Goal: Task Accomplishment & Management: Manage account settings

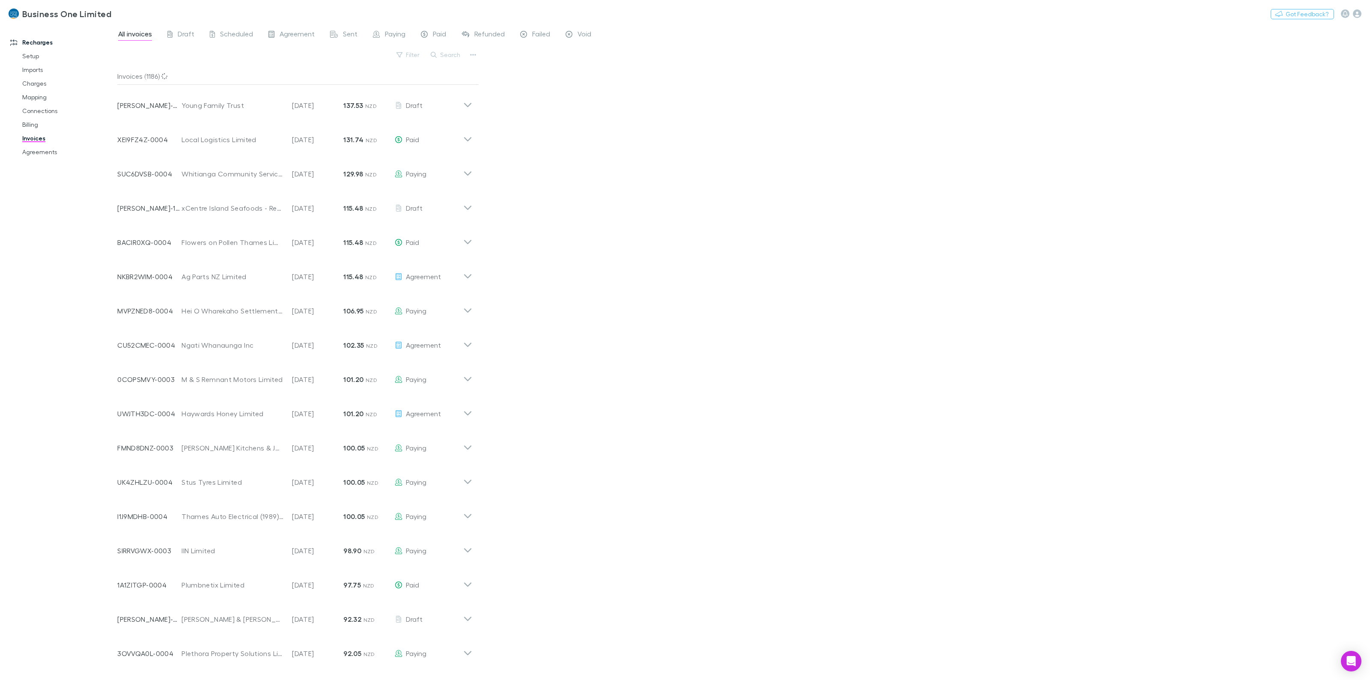
click at [103, 249] on div "Recharges Setup Imports Charges Mapping Connections Billing Invoices Agreements" at bounding box center [62, 350] width 125 height 647
click at [456, 51] on button "Search" at bounding box center [445, 55] width 39 height 10
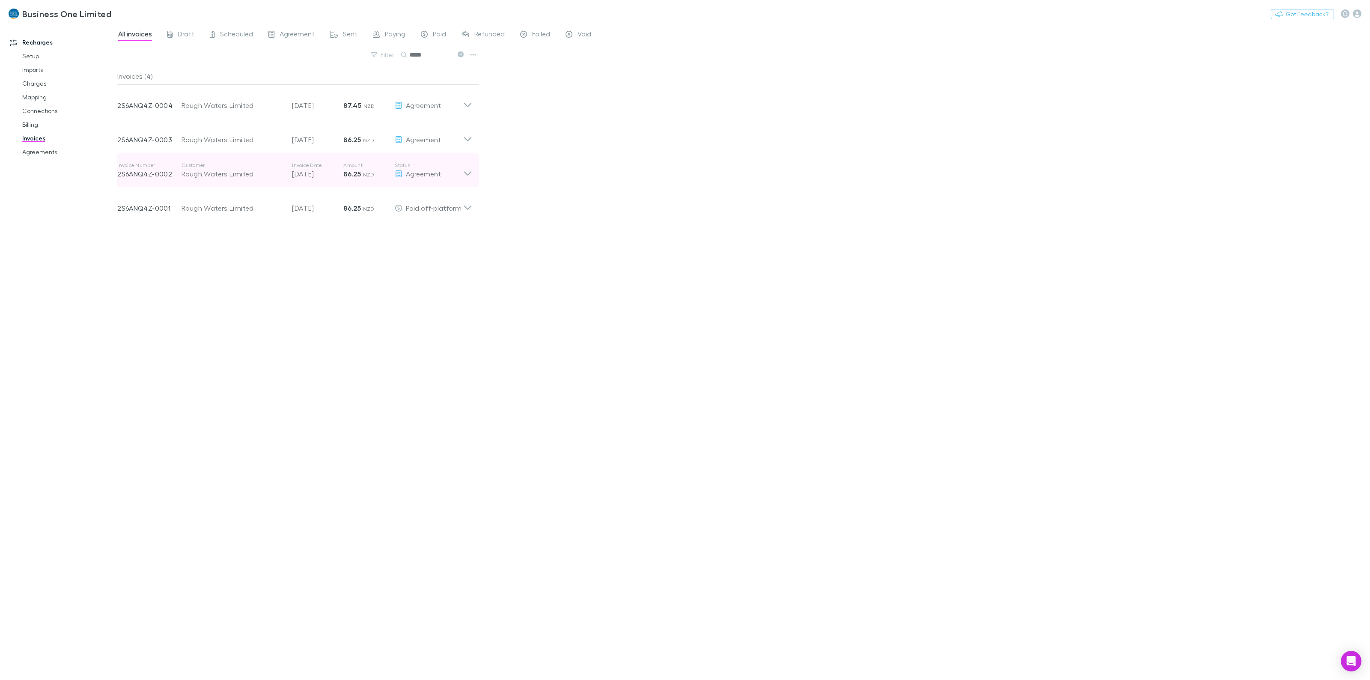
click at [469, 179] on div "Invoice Number 2S6ANQ4Z-0002 Customer Rough Waters Limited Invoice Date [DATE] …" at bounding box center [294, 170] width 368 height 34
click at [422, 198] on button "button" at bounding box center [416, 197] width 12 height 12
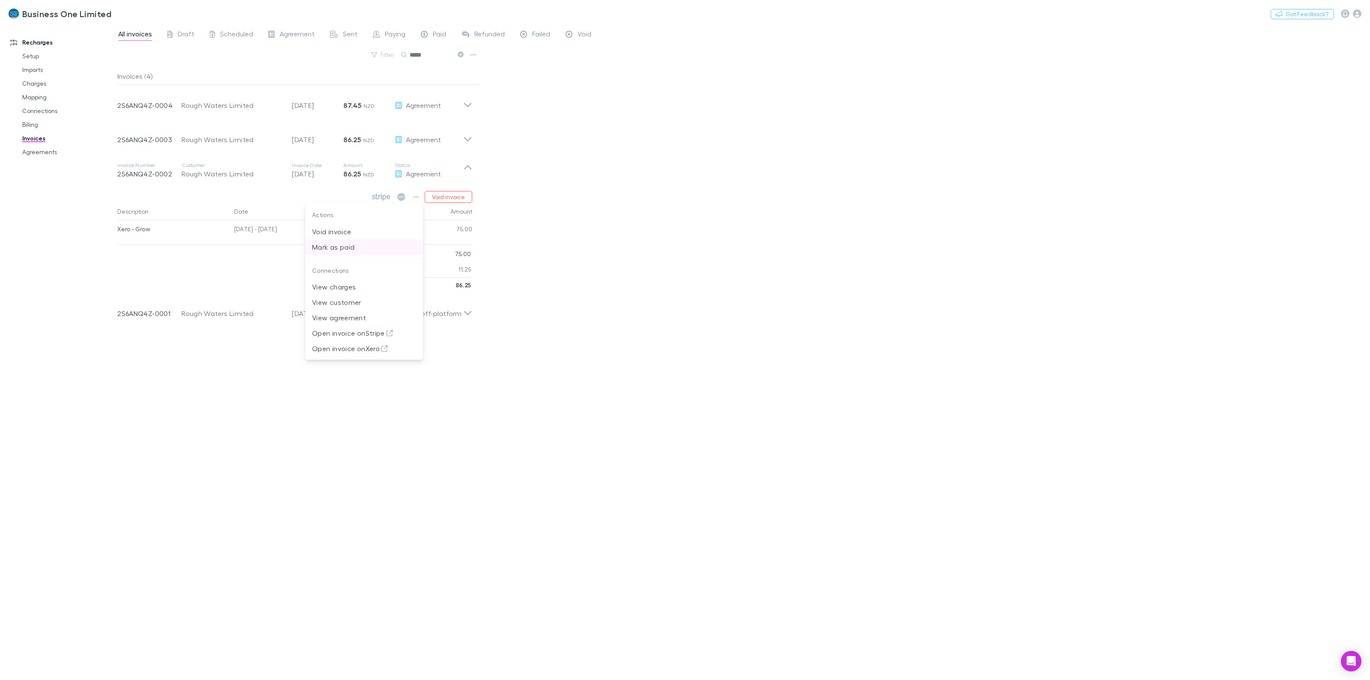
click at [344, 249] on p "Mark as paid" at bounding box center [364, 247] width 104 height 10
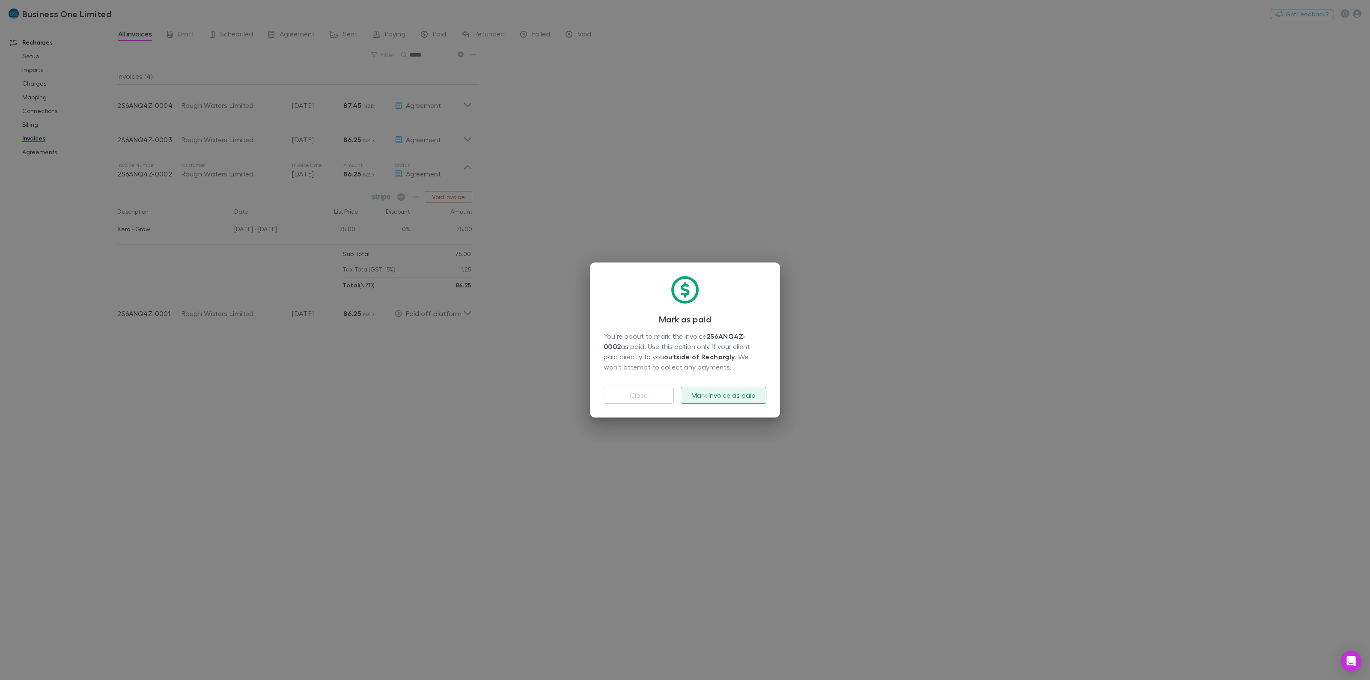
click at [748, 390] on button "Mark invoice as paid" at bounding box center [723, 394] width 86 height 17
click at [702, 402] on button "Excellent" at bounding box center [684, 394] width 163 height 17
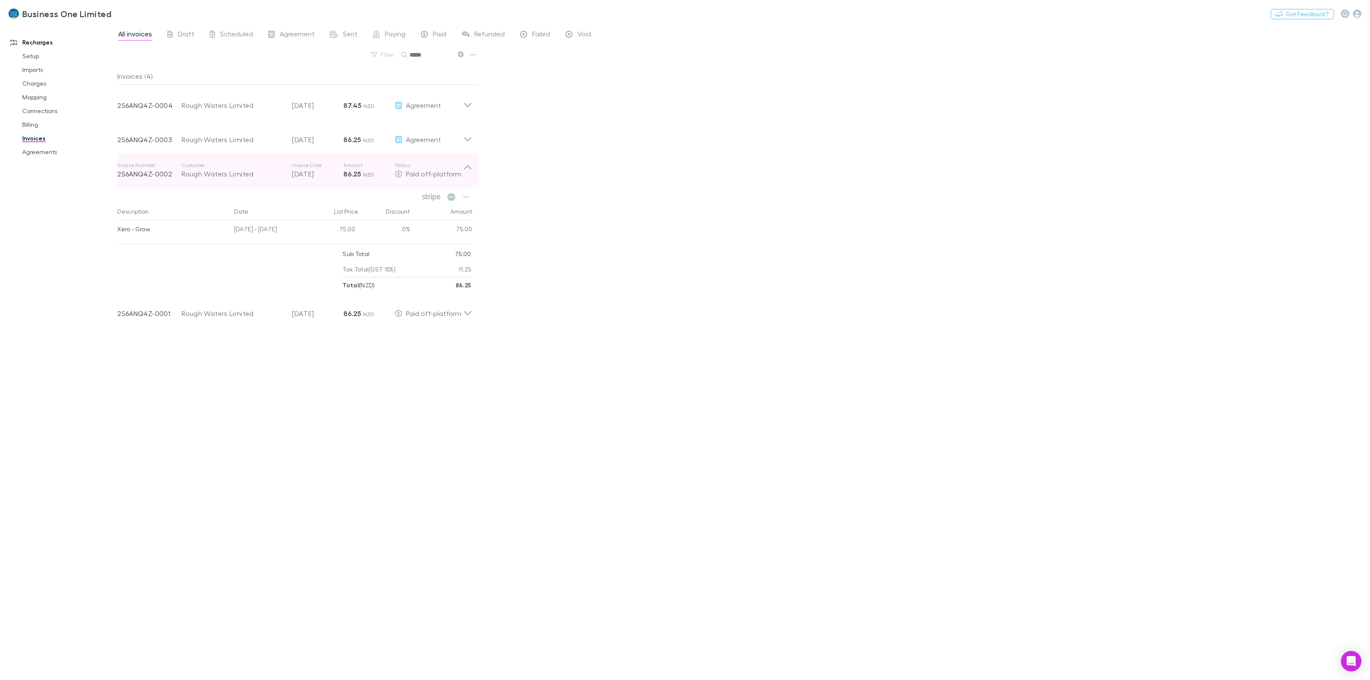
click at [463, 166] on p "Status" at bounding box center [429, 165] width 68 height 7
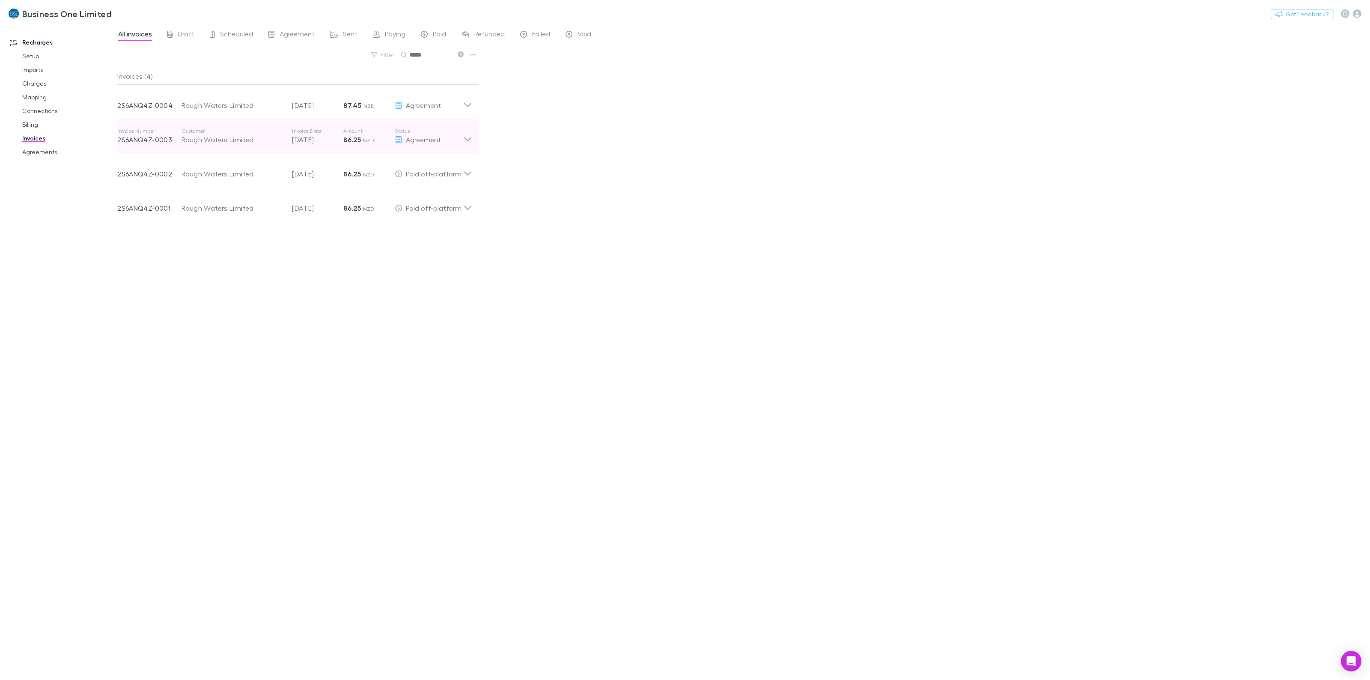
click at [465, 142] on icon at bounding box center [467, 136] width 9 height 17
click at [421, 163] on button "button" at bounding box center [416, 163] width 12 height 12
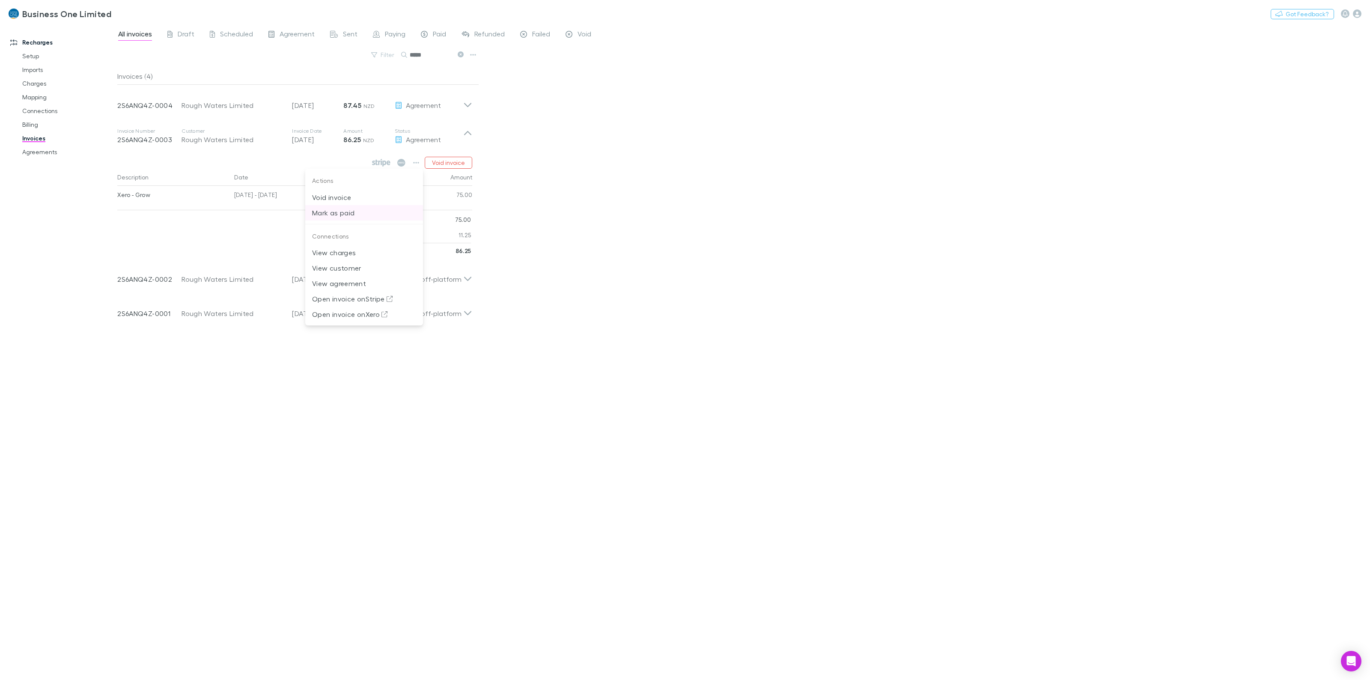
click at [337, 211] on p "Mark as paid" at bounding box center [364, 213] width 104 height 10
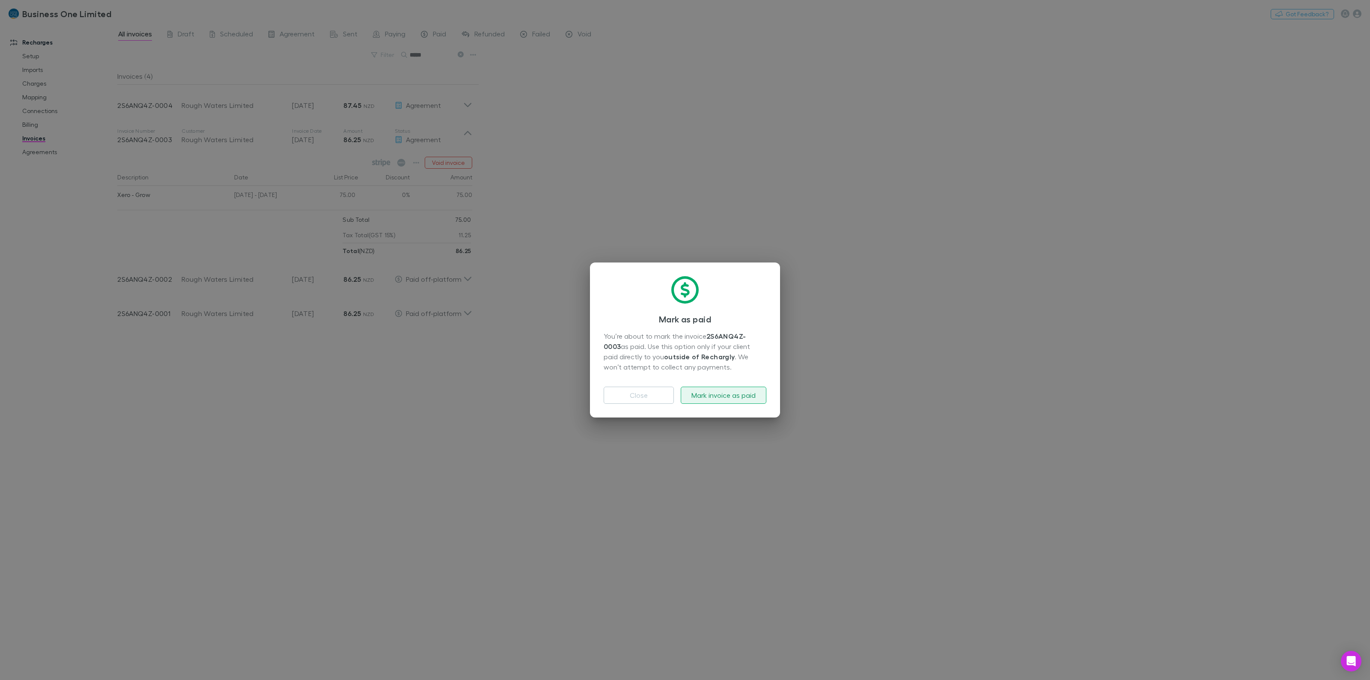
click at [727, 395] on button "Mark invoice as paid" at bounding box center [723, 394] width 86 height 17
click at [869, 416] on div "[PERSON_NAME] as paid You’re about to mark the invoice 2S6ANQ4Z-0003 as paid. U…" at bounding box center [685, 340] width 1370 height 680
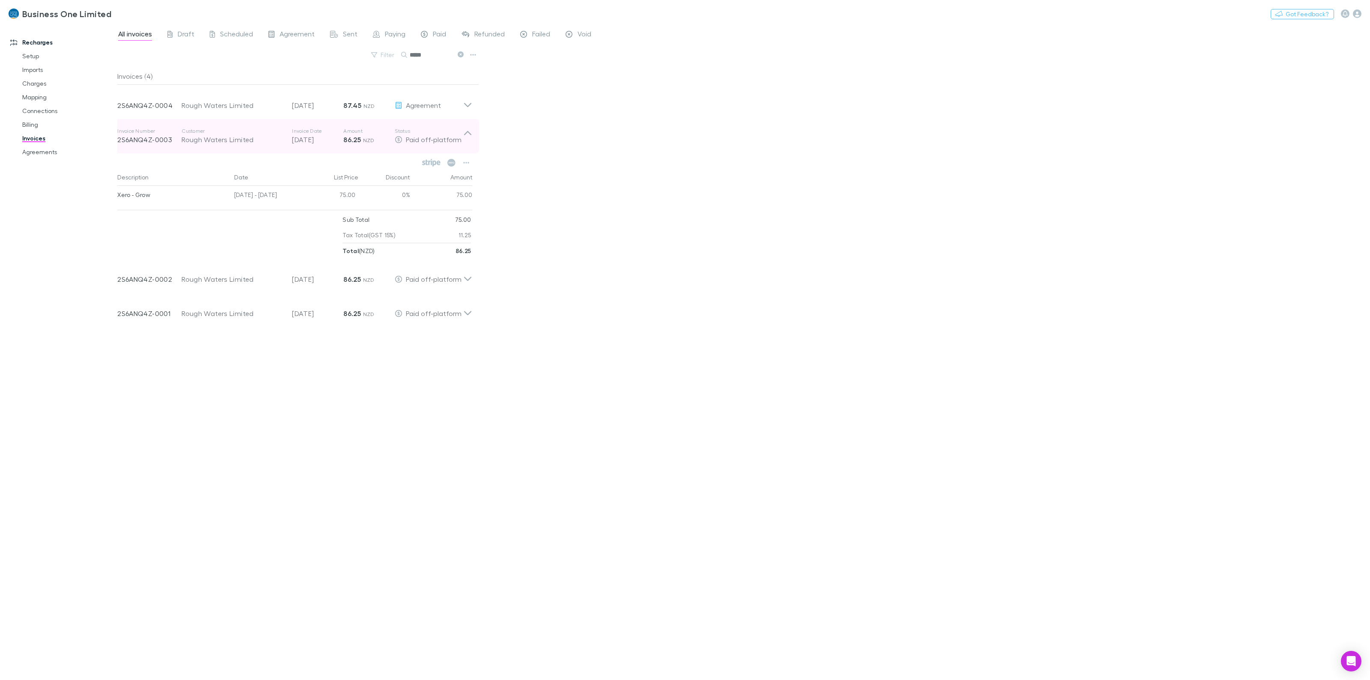
click at [473, 133] on div "Invoice Number 2S6ANQ4Z-0003 Customer Rough Waters Limited Invoice Date [DATE] …" at bounding box center [294, 136] width 368 height 34
click at [645, 168] on div "All invoices Draft Scheduled Agreement Sent Paying Paid Refunded Failed Void Fi…" at bounding box center [743, 352] width 1252 height 656
drag, startPoint x: 431, startPoint y: 56, endPoint x: 313, endPoint y: 48, distance: 118.0
click at [336, 57] on div "Filter Search *****" at bounding box center [298, 58] width 362 height 19
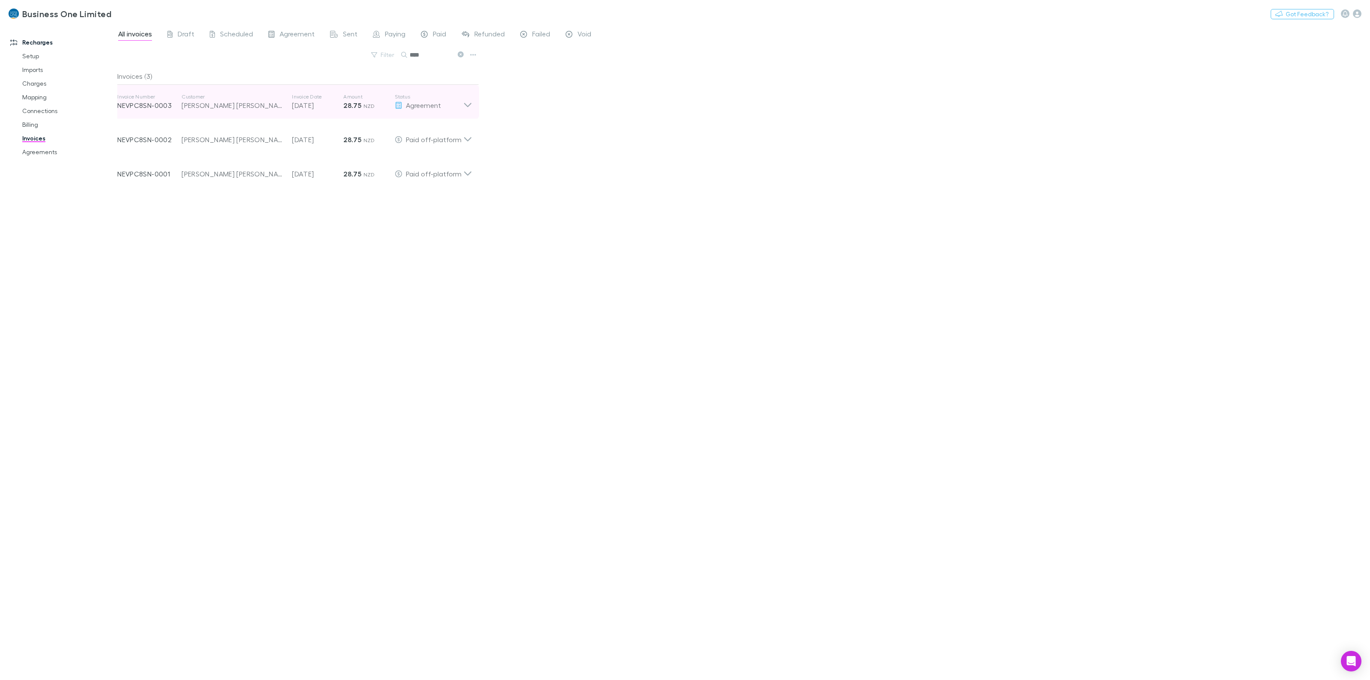
type input "****"
click at [473, 108] on div "Invoice Number NEVPC8SN-0003 Customer [PERSON_NAME] [PERSON_NAME] Invoice Date …" at bounding box center [294, 102] width 368 height 34
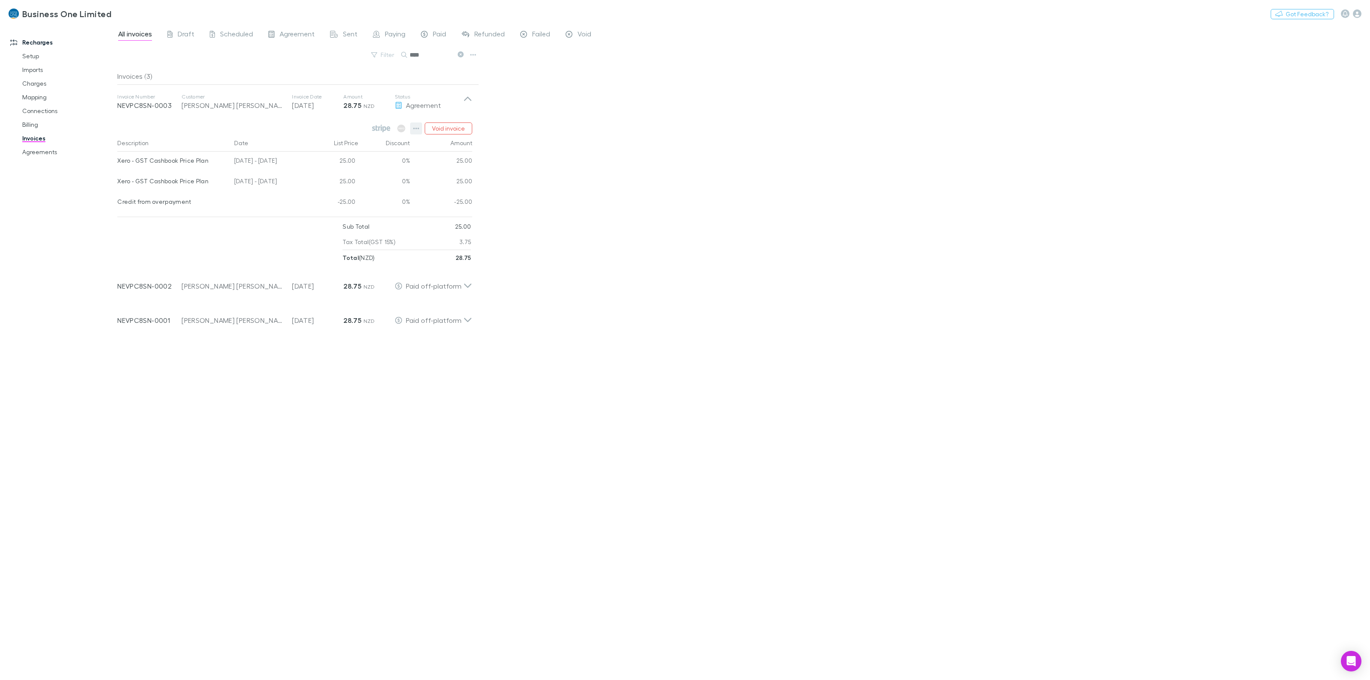
click at [419, 129] on icon "button" at bounding box center [416, 129] width 6 height 2
click at [568, 163] on div at bounding box center [685, 340] width 1370 height 680
click at [470, 95] on icon at bounding box center [467, 101] width 9 height 17
click at [585, 213] on div "All invoices Draft Scheduled Agreement Sent Paying Paid Refunded Failed Void Fi…" at bounding box center [743, 352] width 1252 height 656
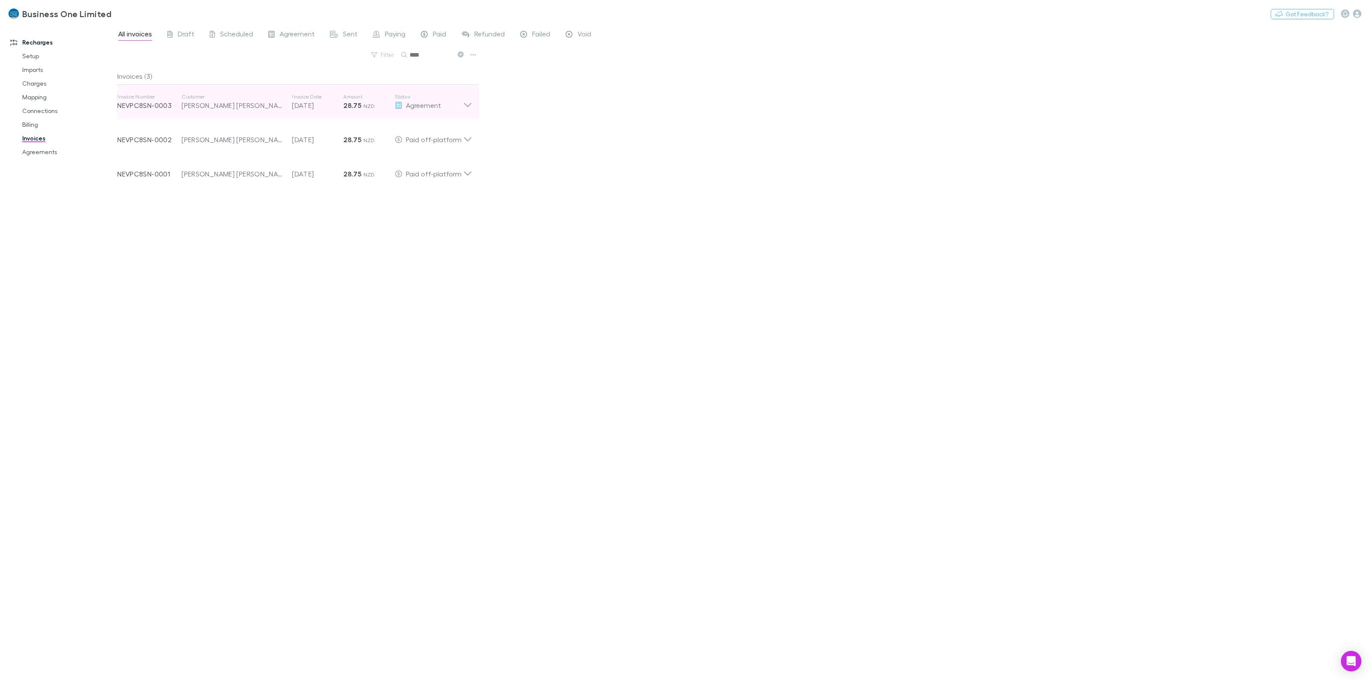
click at [466, 110] on icon at bounding box center [467, 101] width 9 height 17
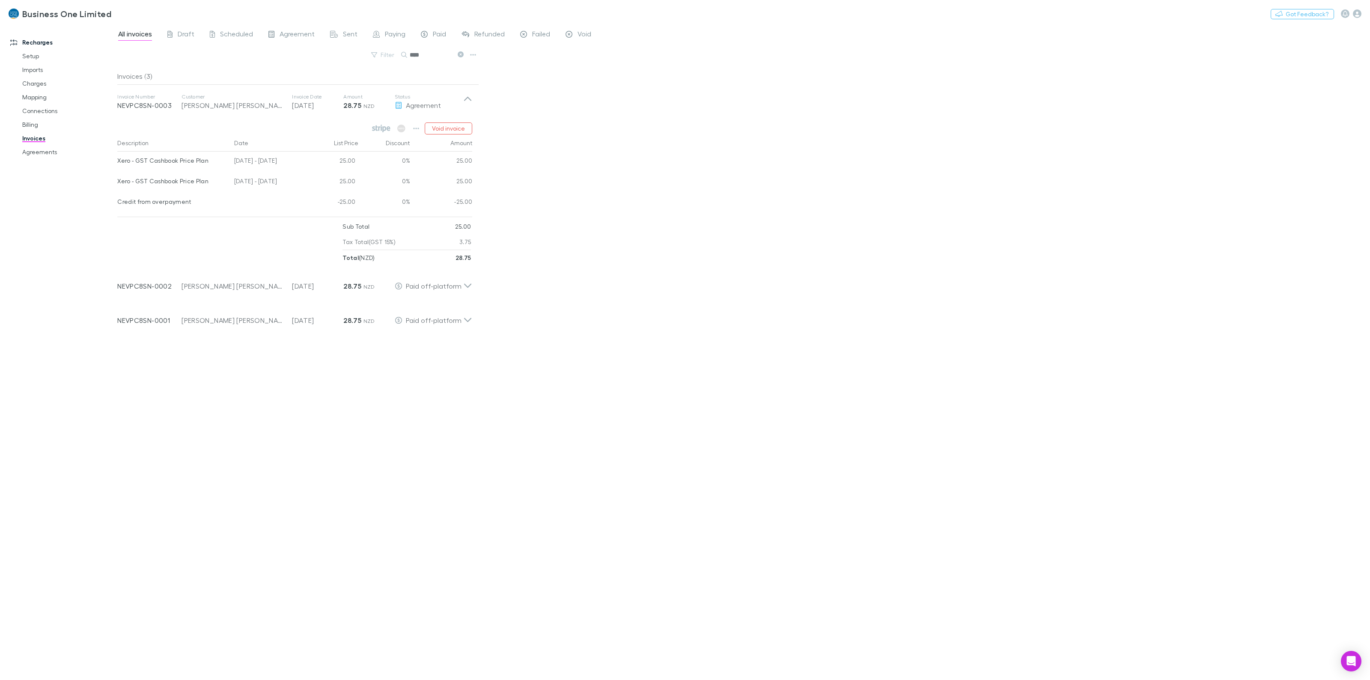
click at [665, 148] on div "All invoices Draft Scheduled Agreement Sent Paying Paid Refunded Failed Void Fi…" at bounding box center [743, 352] width 1252 height 656
click at [469, 274] on icon at bounding box center [467, 282] width 9 height 17
click at [596, 277] on div "All invoices Draft Scheduled Agreement Sent Paying Paid Refunded Failed Void Fi…" at bounding box center [743, 352] width 1252 height 656
click at [414, 129] on icon "button" at bounding box center [416, 129] width 6 height 2
click at [377, 521] on div at bounding box center [685, 340] width 1370 height 680
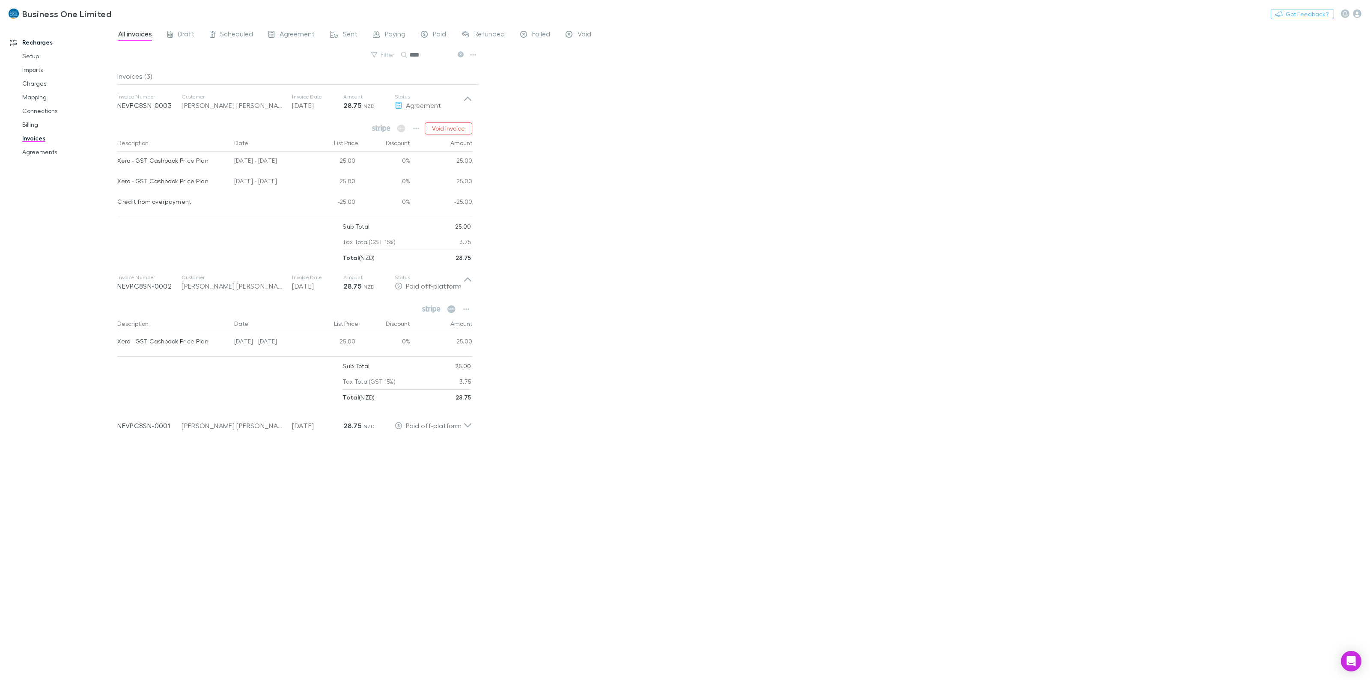
click at [750, 258] on div "All invoices Draft Scheduled Agreement Sent Paying Paid Refunded Failed Void Fi…" at bounding box center [743, 352] width 1252 height 656
click at [471, 98] on icon at bounding box center [467, 101] width 9 height 17
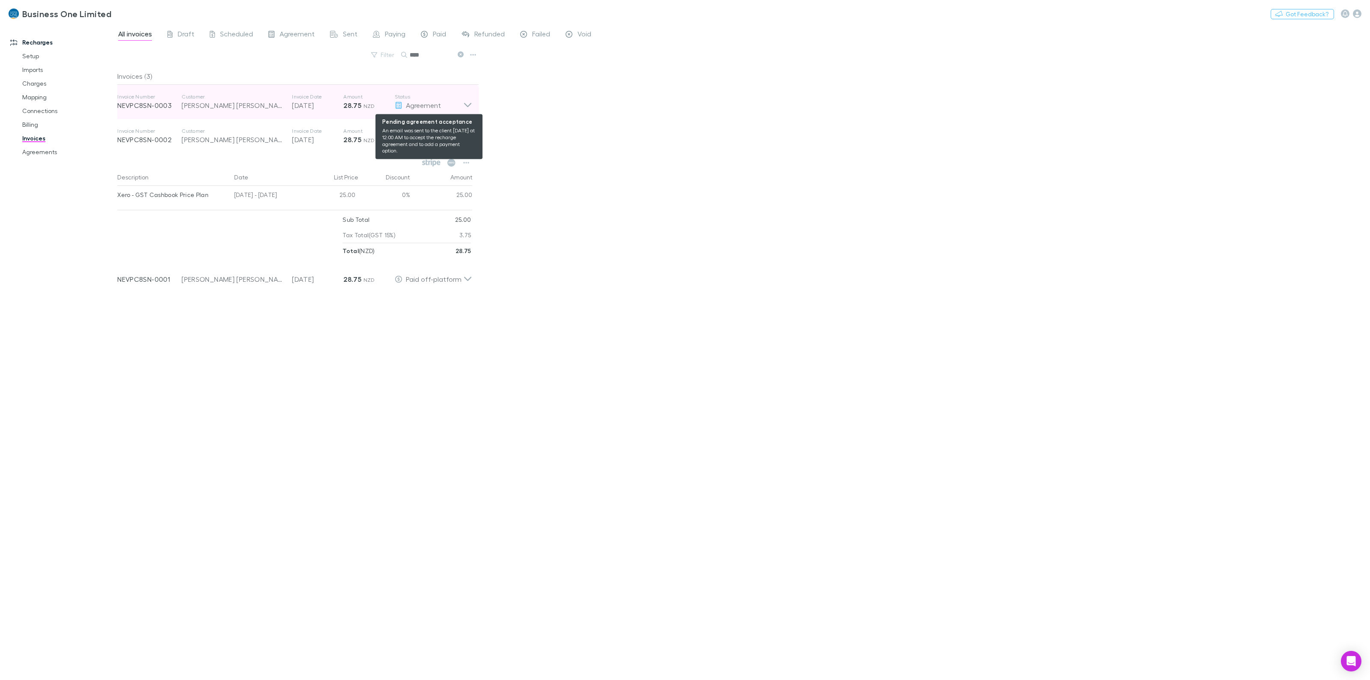
click at [460, 103] on div "Agreement" at bounding box center [429, 105] width 68 height 10
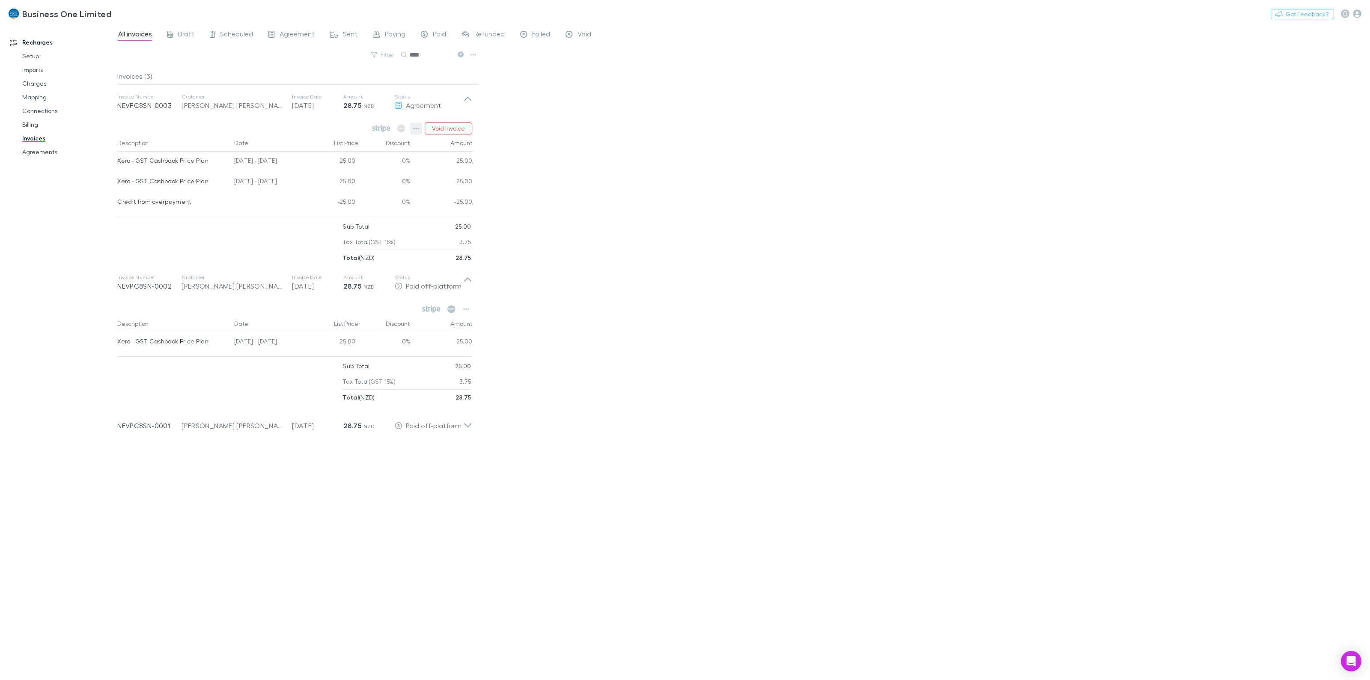
click at [422, 129] on button "button" at bounding box center [416, 128] width 12 height 12
click at [789, 318] on div at bounding box center [685, 340] width 1370 height 680
click at [673, 129] on div "All invoices Draft Scheduled Agreement Sent Paying Paid Refunded Failed Void Fi…" at bounding box center [743, 352] width 1252 height 656
click at [416, 128] on icon "button" at bounding box center [416, 129] width 6 height 2
click at [344, 178] on p "Mark as paid" at bounding box center [364, 178] width 104 height 10
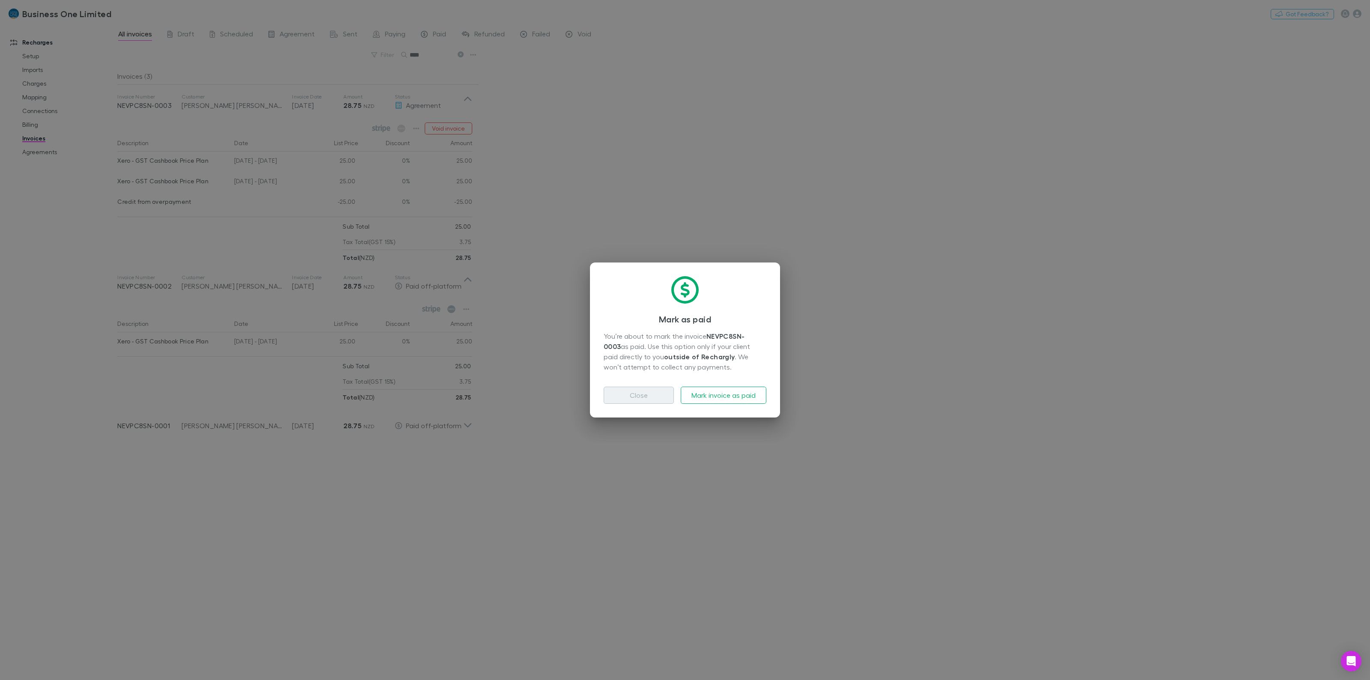
click at [648, 399] on button "Close" at bounding box center [638, 394] width 70 height 17
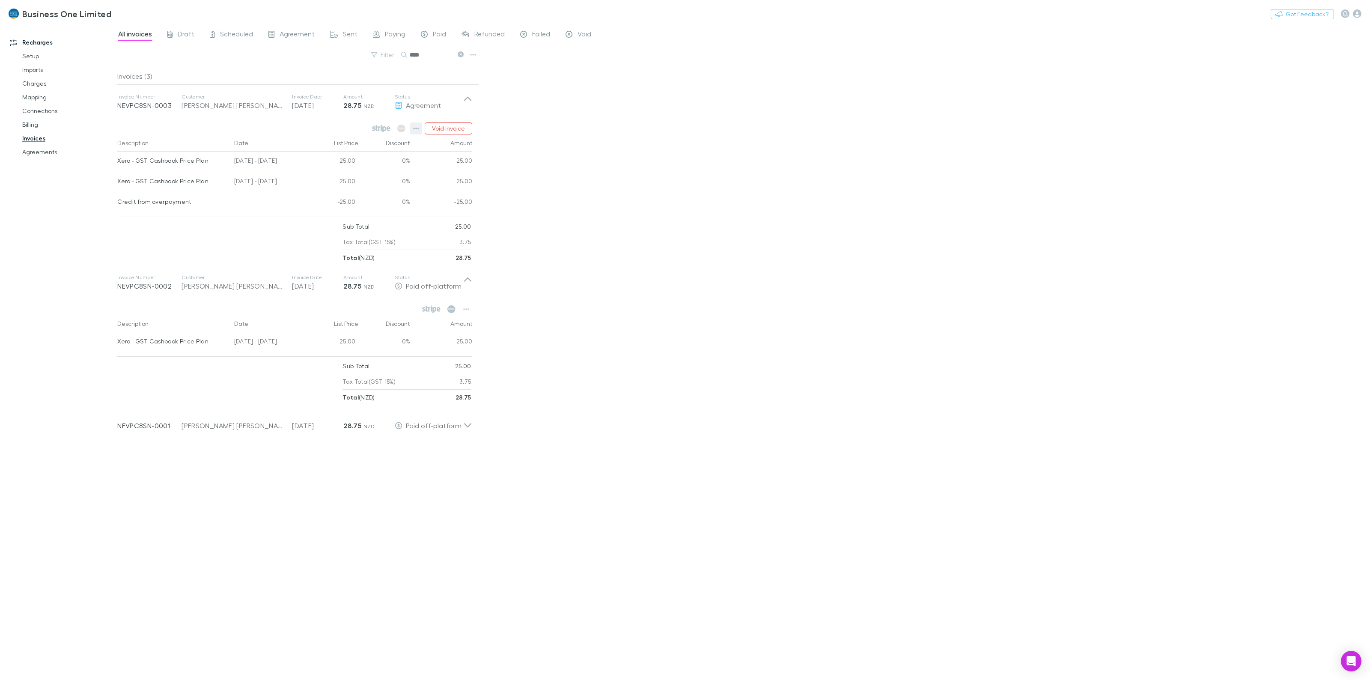
click at [411, 127] on button "button" at bounding box center [416, 128] width 12 height 12
click at [332, 191] on p "Download PDF" at bounding box center [364, 194] width 104 height 10
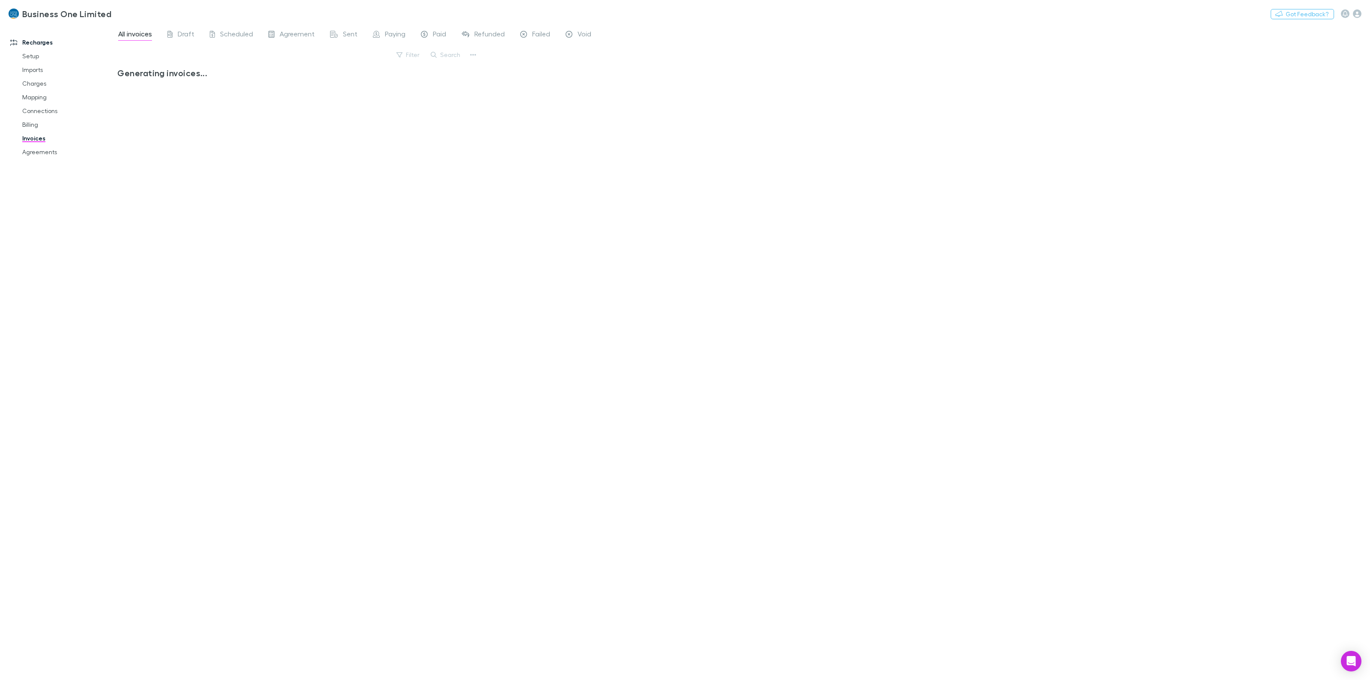
click at [465, 62] on div "Filter Search" at bounding box center [298, 58] width 362 height 19
click at [456, 58] on button "Search" at bounding box center [445, 55] width 39 height 10
type input "***"
click at [481, 106] on div "All invoices Draft Scheduled Agreement Sent Paying Paid Refunded Failed Void Fi…" at bounding box center [743, 352] width 1252 height 656
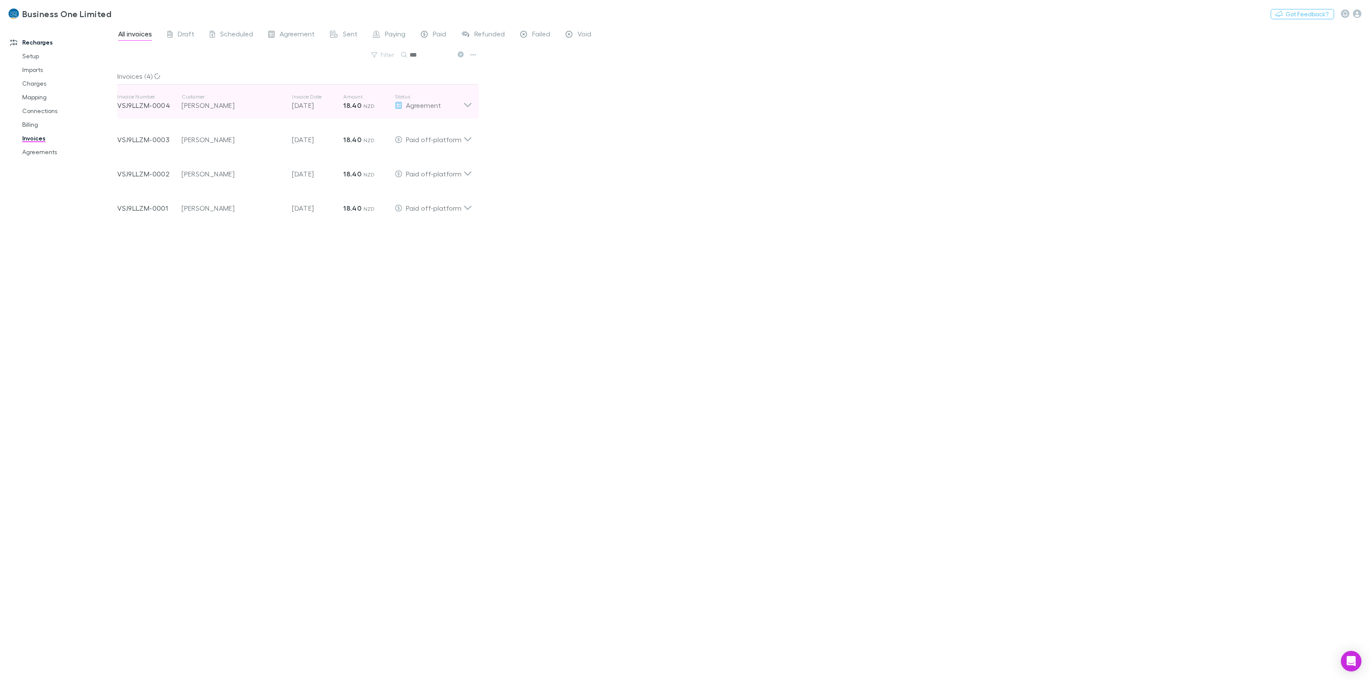
click at [478, 97] on div "Invoice Number VSJ9LLZM-0004 Customer Sidney Grant Mabbett Invoice Date 20 Sep …" at bounding box center [294, 102] width 368 height 34
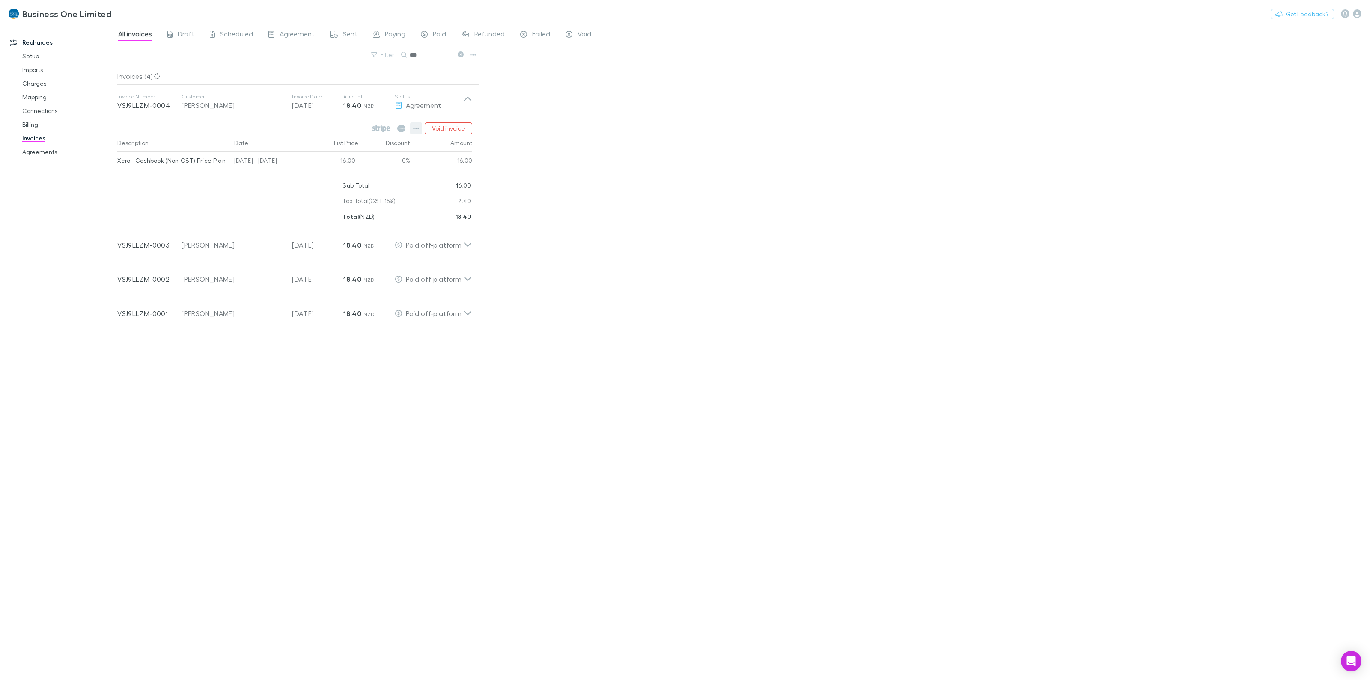
click at [417, 129] on icon "button" at bounding box center [416, 129] width 6 height 2
click at [591, 195] on div at bounding box center [685, 340] width 1370 height 680
click at [463, 97] on icon at bounding box center [467, 101] width 9 height 17
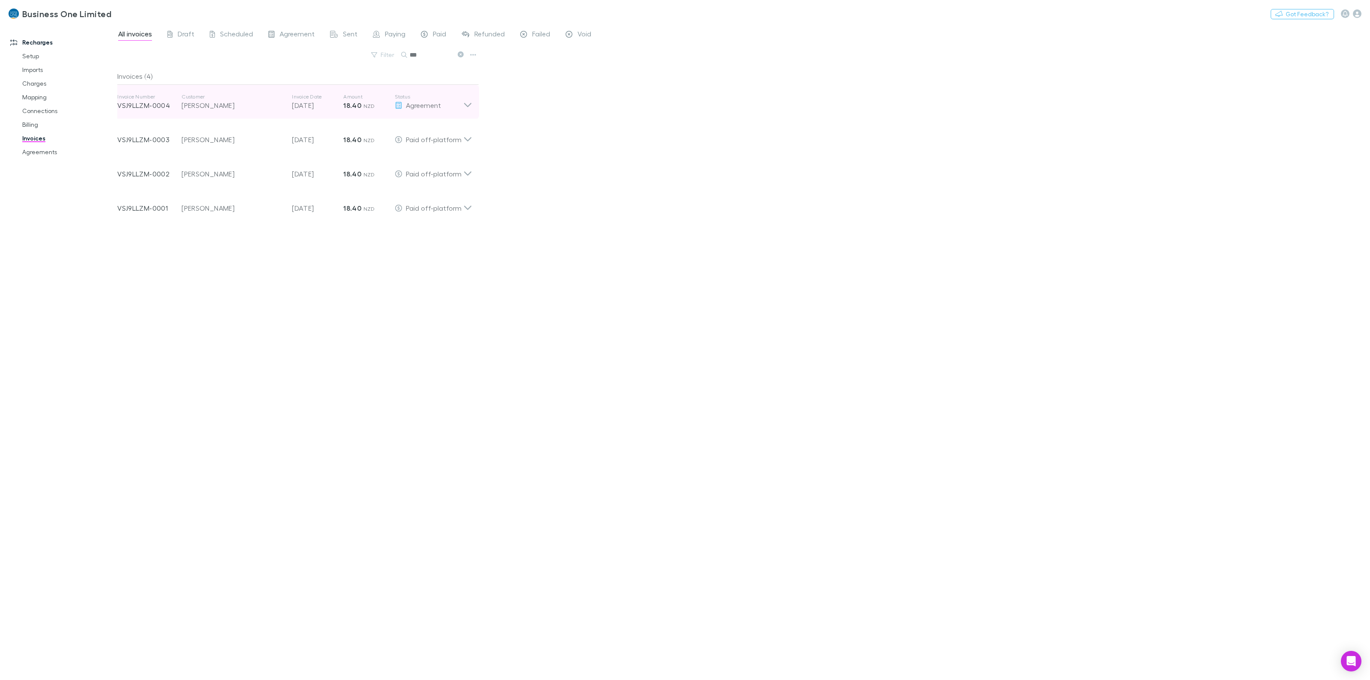
click at [463, 97] on icon at bounding box center [467, 101] width 9 height 17
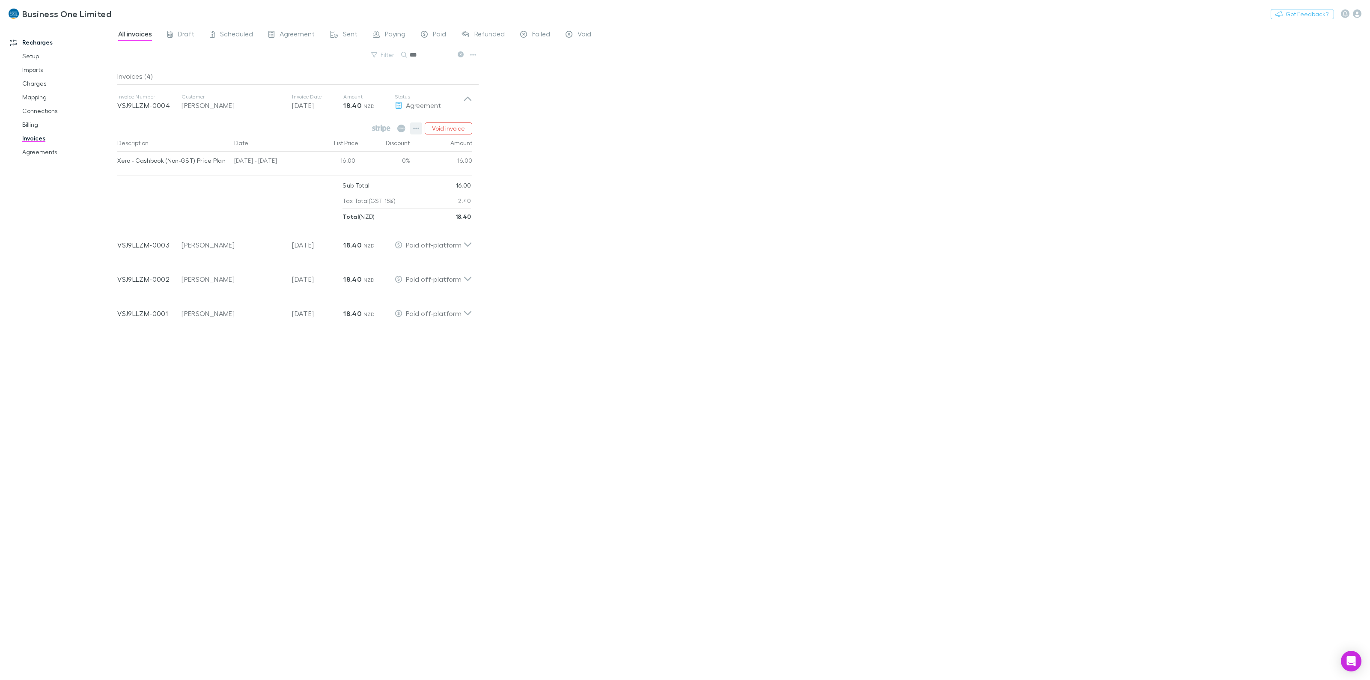
click at [416, 128] on icon "button" at bounding box center [416, 129] width 6 height 2
click at [343, 180] on p "Mark as paid" at bounding box center [364, 178] width 104 height 10
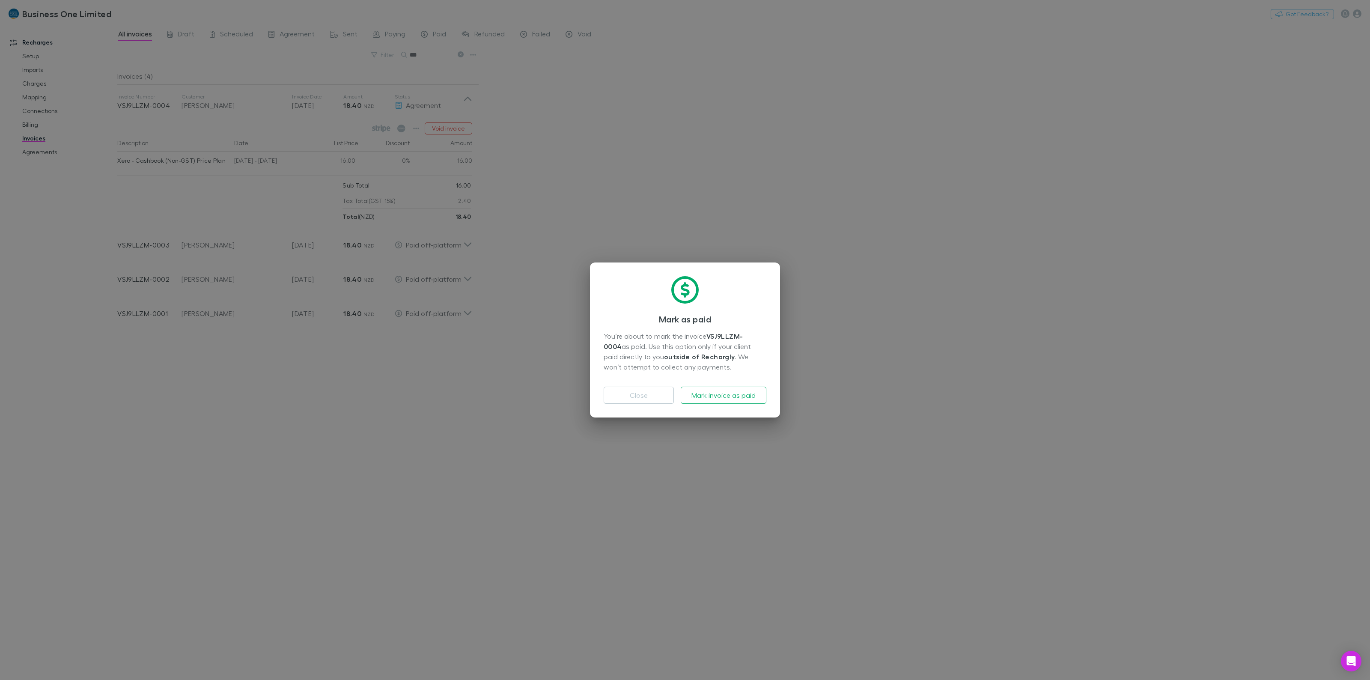
click at [731, 386] on div "Close Mark invoice as paid" at bounding box center [684, 392] width 163 height 24
click at [732, 389] on button "Mark invoice as paid" at bounding box center [723, 394] width 86 height 17
click at [887, 307] on div "Mark as paid You’re about to mark the invoice VSJ9LLZM-0004 as paid. Use this o…" at bounding box center [685, 340] width 1370 height 680
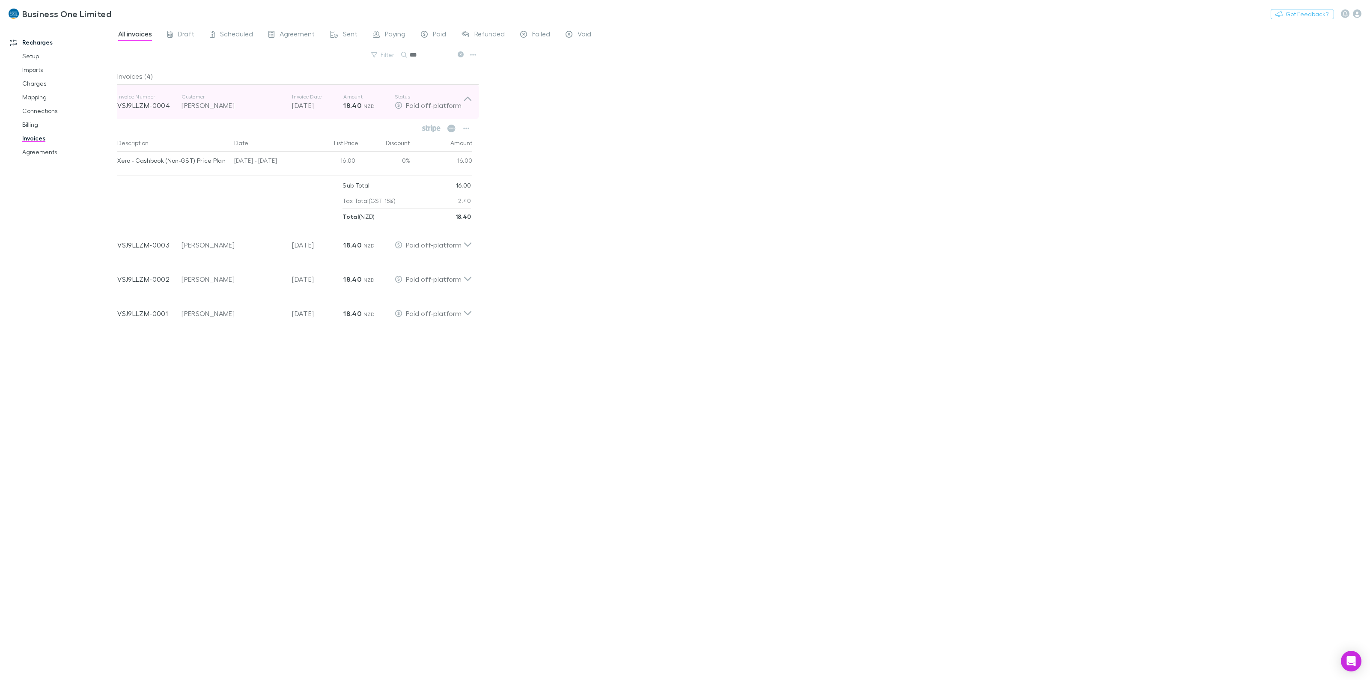
click at [469, 95] on icon at bounding box center [467, 101] width 9 height 17
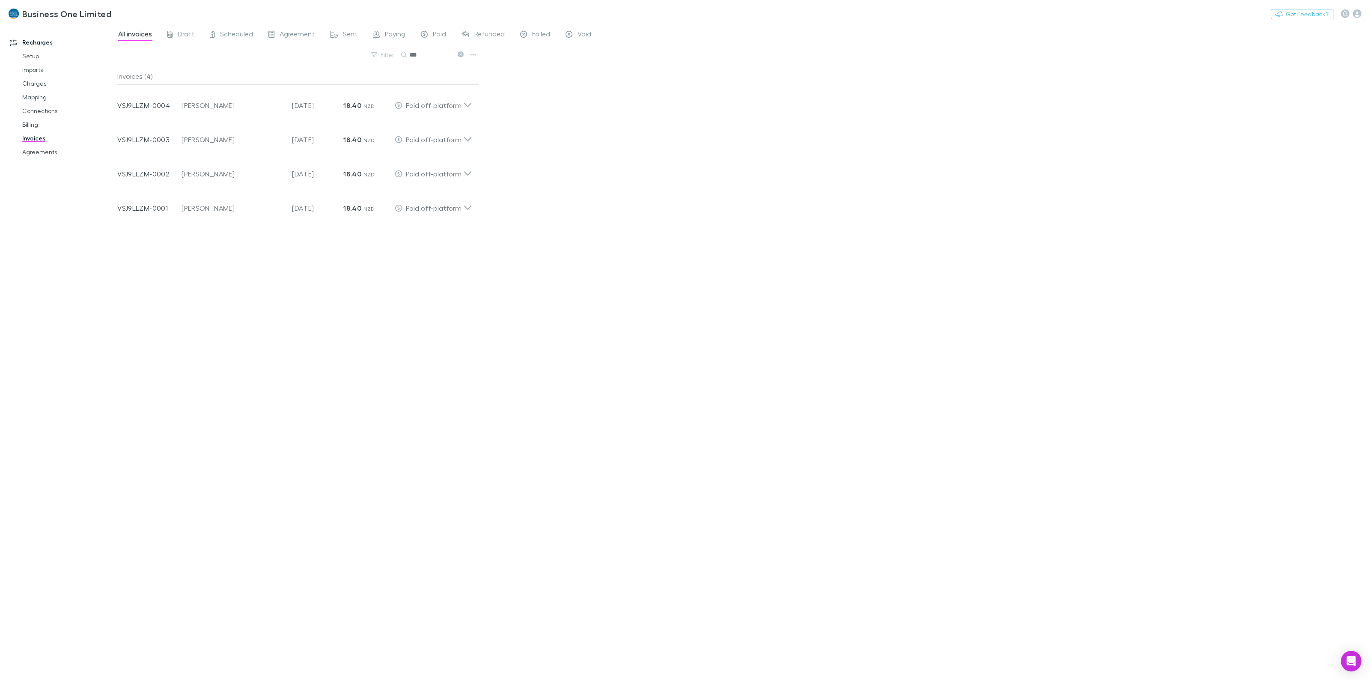
click at [448, 61] on div "Filter Search ***" at bounding box center [298, 58] width 362 height 19
drag, startPoint x: 446, startPoint y: 55, endPoint x: 273, endPoint y: 83, distance: 175.5
click at [281, 83] on div "All invoices Draft Scheduled Agreement Sent Paying Paid Refunded Failed Void Fi…" at bounding box center [743, 352] width 1252 height 656
type input "******"
click at [473, 137] on div "Invoice Number O743QPBV-0004 Customer Sewell Holdings (1998) Limited Invoice Da…" at bounding box center [294, 136] width 368 height 34
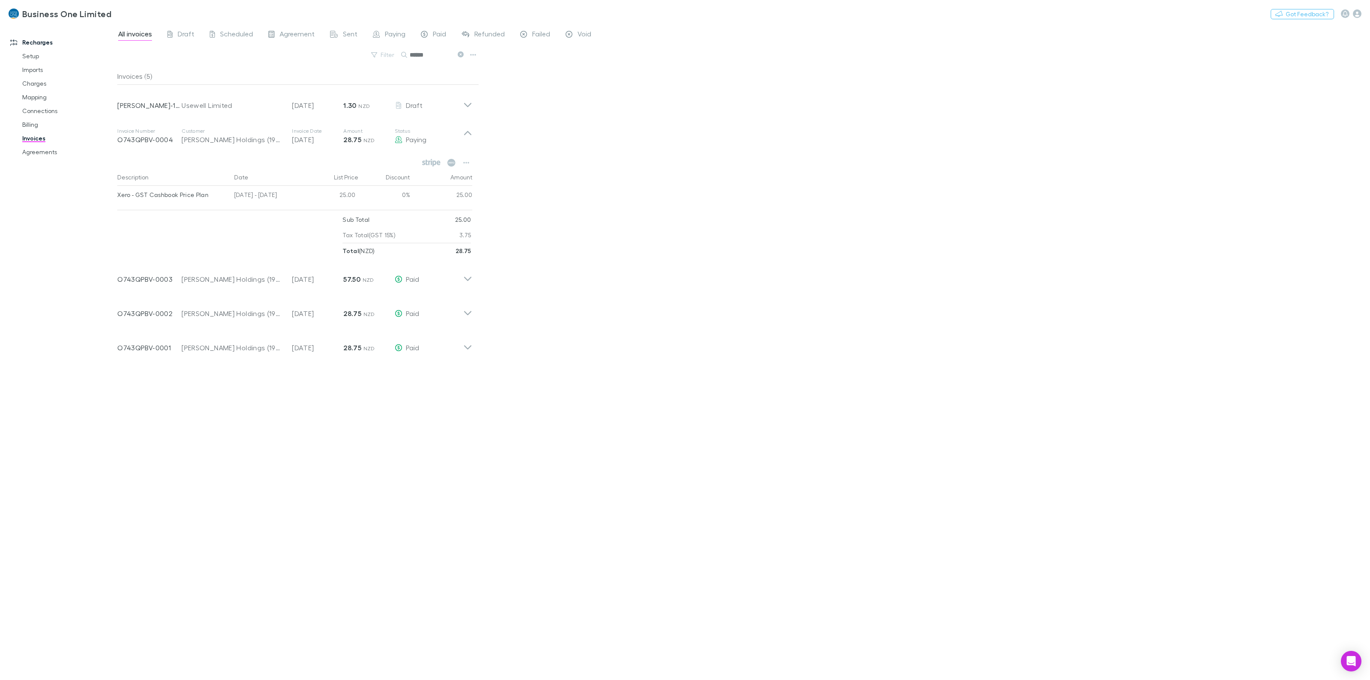
click at [592, 163] on div "All invoices Draft Scheduled Agreement Sent Paying Paid Refunded Failed Void Fi…" at bounding box center [743, 352] width 1252 height 656
click at [475, 277] on div "Invoice Number O743QPBV-0003 Customer Sewell Holdings (1998) Limited Invoice Da…" at bounding box center [294, 275] width 368 height 34
click at [615, 260] on div "All invoices Draft Scheduled Agreement Sent Paying Paid Refunded Failed Void Fi…" at bounding box center [743, 352] width 1252 height 656
click at [552, 257] on div "All invoices Draft Scheduled Agreement Sent Paying Paid Refunded Failed Void Fi…" at bounding box center [743, 352] width 1252 height 656
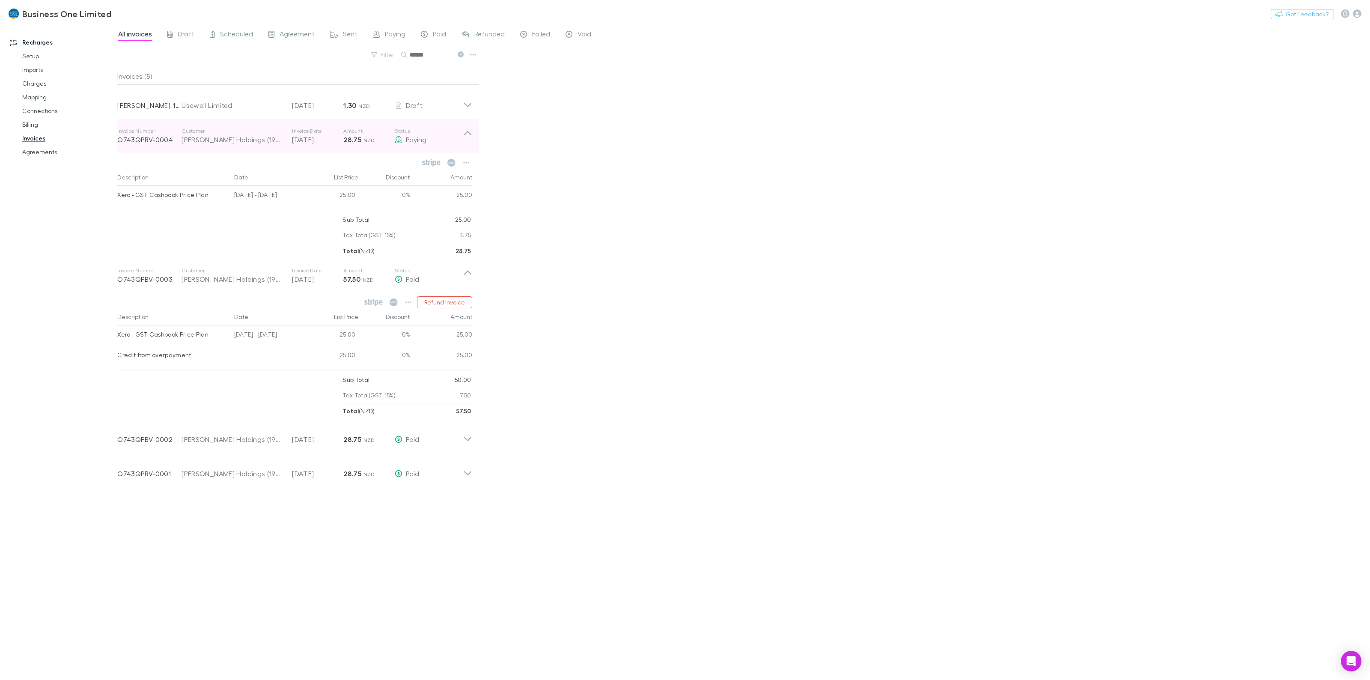
click at [473, 136] on div "Invoice Number O743QPBV-0004 Customer Sewell Holdings (1998) Limited Invoice Da…" at bounding box center [294, 136] width 368 height 34
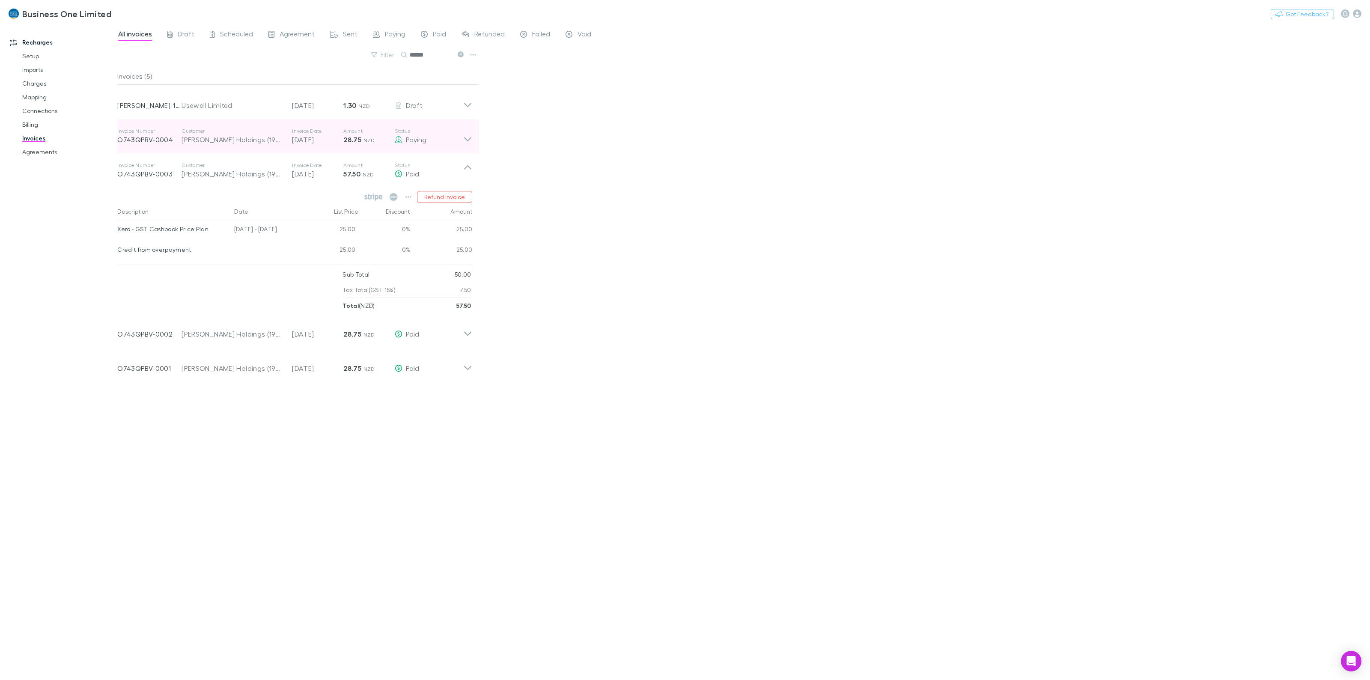
click at [473, 136] on div "Invoice Number O743QPBV-0004 Customer Sewell Holdings (1998) Limited Invoice Da…" at bounding box center [294, 136] width 368 height 34
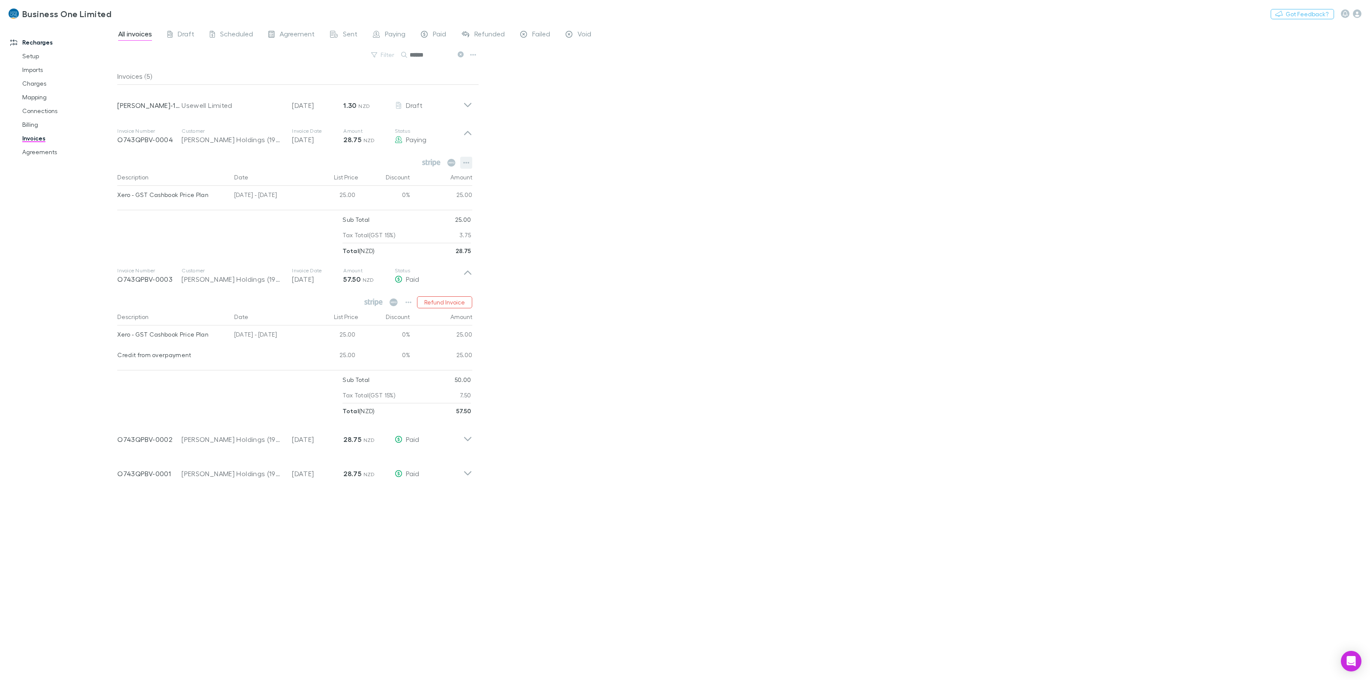
click at [463, 164] on icon "button" at bounding box center [466, 162] width 6 height 7
click at [403, 227] on p "View charges" at bounding box center [413, 230] width 104 height 10
